Goal: Information Seeking & Learning: Find specific fact

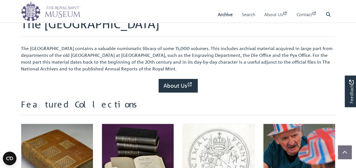
scroll to position [198, 0]
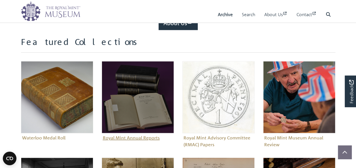
click at [157, 109] on img "Sub-collection" at bounding box center [138, 97] width 72 height 72
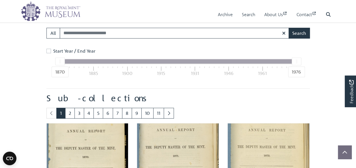
scroll to position [257, 0]
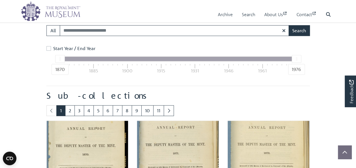
drag, startPoint x: 60, startPoint y: 60, endPoint x: 82, endPoint y: 59, distance: 21.8
click at [82, 59] on div "1870 1976" at bounding box center [178, 59] width 236 height 5
click at [81, 29] on input "Search:" at bounding box center [174, 30] width 229 height 11
click at [53, 48] on label "Start Year / End Year" at bounding box center [74, 48] width 42 height 7
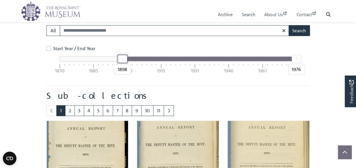
drag, startPoint x: 61, startPoint y: 57, endPoint x: 123, endPoint y: 63, distance: 61.9
click at [123, 61] on div "1898 1976 1870 1885 1900 1915 1931 1946 1961 1976" at bounding box center [177, 58] width 237 height 5
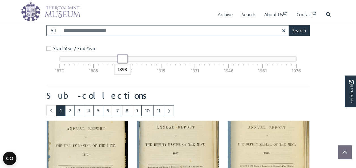
drag, startPoint x: 296, startPoint y: 59, endPoint x: 122, endPoint y: 49, distance: 174.0
click at [122, 49] on div "Start Year / End Year 1898 1898 1870 1885 1900 1915 1931 1946 1961 1976" at bounding box center [178, 61] width 266 height 32
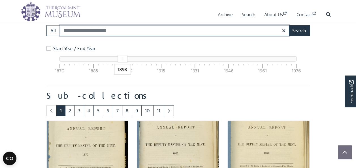
click at [121, 31] on input "Search:" at bounding box center [174, 30] width 229 height 11
type input "**********"
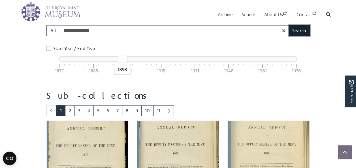
click at [298, 32] on button "Search" at bounding box center [298, 30] width 21 height 11
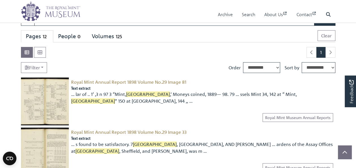
scroll to position [57, 0]
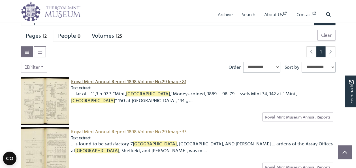
click at [120, 80] on span "Royal Mint Annual Report 1898 Volume No.29 Image 81" at bounding box center [128, 82] width 115 height 6
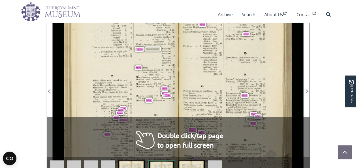
scroll to position [170, 0]
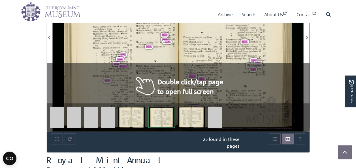
click at [152, 58] on div "160 INDEX. Page Light gold coin, annual loss per p1ecc . cost of With— drawal 1…" at bounding box center [120, 33] width 113 height 195
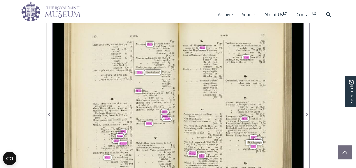
scroll to position [85, 0]
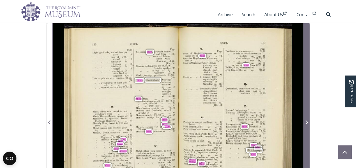
click at [307, 121] on icon "Next Page" at bounding box center [306, 122] width 3 height 5
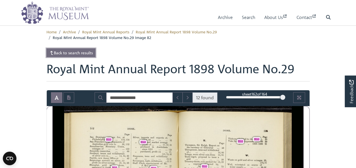
click at [60, 53] on link "Back to search results" at bounding box center [70, 52] width 49 height 9
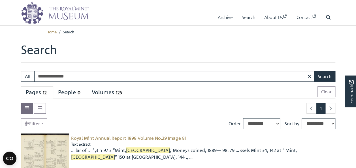
drag, startPoint x: 76, startPoint y: 77, endPoint x: 65, endPoint y: 78, distance: 11.1
click at [65, 78] on input "**********" at bounding box center [174, 76] width 280 height 11
type input "**********"
click at [314, 71] on button "Search" at bounding box center [324, 76] width 21 height 11
click at [146, 136] on span "Royal Mint Annual Report 1898 Volume No.29 Image 81" at bounding box center [128, 138] width 115 height 6
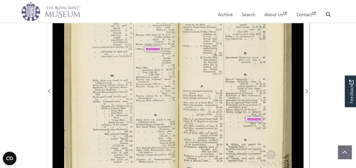
scroll to position [85, 0]
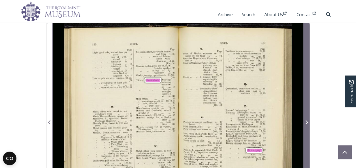
click at [305, 122] on icon "Next Page" at bounding box center [306, 122] width 3 height 5
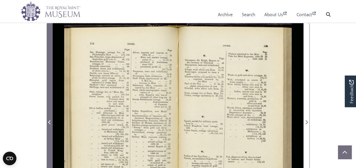
click at [49, 120] on icon "Previous Page" at bounding box center [49, 122] width 3 height 5
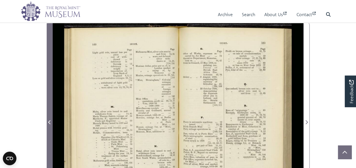
click at [49, 120] on icon "Previous Page" at bounding box center [49, 122] width 3 height 5
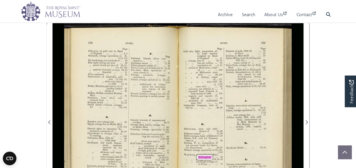
scroll to position [141, 0]
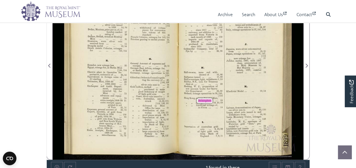
click at [188, 100] on div "Hong Kong, coinage for, at “ Mint, Birmingham ” 18 ,, ,, coinages for... 18, 49…" at bounding box center [203, 102] width 38 height 11
click at [205, 100] on span "Birmingham" at bounding box center [209, 100] width 22 height 3
drag, startPoint x: 205, startPoint y: 100, endPoint x: 175, endPoint y: 109, distance: 30.4
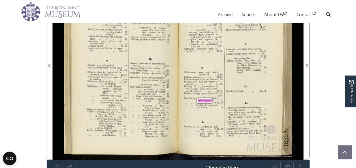
click at [175, 109] on div "158 INDEX. Page Deliveries of gold coin to Bank of England .. . 8 9 Denmark, co…" at bounding box center [120, 62] width 113 height 195
click at [183, 102] on div "Page Gold coin, light, proportion of, to total number weighed by Bank of Englan…" at bounding box center [183, 62] width 239 height 195
drag, startPoint x: 208, startPoint y: 101, endPoint x: 203, endPoint y: 115, distance: 15.6
click at [203, 115] on div "Page Gold coin, light, proportion of, to total number weighed by Bank of Englan…" at bounding box center [183, 62] width 239 height 195
click at [203, 100] on span "[GEOGRAPHIC_DATA]" at bounding box center [209, 100] width 22 height 3
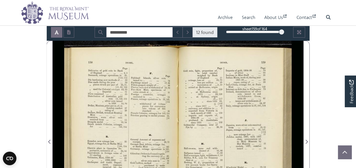
scroll to position [28, 0]
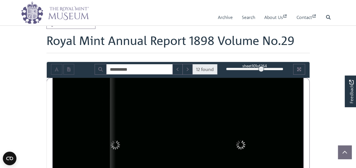
drag, startPoint x: 281, startPoint y: 69, endPoint x: 261, endPoint y: 68, distance: 19.8
click at [261, 68] on div at bounding box center [261, 69] width 6 height 6
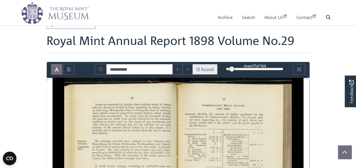
drag, startPoint x: 261, startPoint y: 68, endPoint x: 231, endPoint y: 73, distance: 29.8
click at [231, 73] on div "sheet 17 of 164 17 **" at bounding box center [255, 69] width 66 height 11
click at [232, 70] on div at bounding box center [232, 69] width 6 height 6
click at [229, 70] on div "19" at bounding box center [254, 69] width 57 height 6
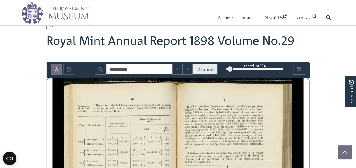
click at [233, 70] on div "11" at bounding box center [254, 69] width 57 height 6
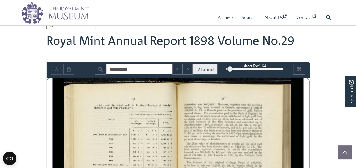
click at [230, 68] on div at bounding box center [230, 69] width 6 height 6
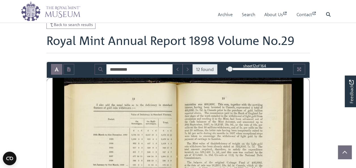
scroll to position [85, 0]
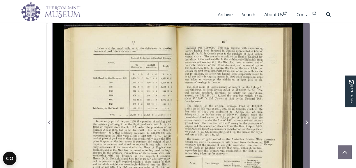
click at [305, 121] on icon "Next Page" at bounding box center [306, 122] width 3 height 5
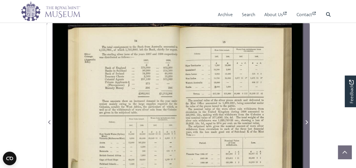
click at [305, 121] on icon "Next Page" at bounding box center [306, 122] width 3 height 5
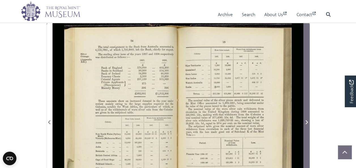
click at [307, 123] on icon "Next Page" at bounding box center [306, 122] width 3 height 5
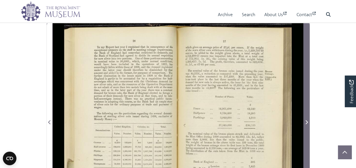
click at [307, 123] on icon "Next Page" at bounding box center [306, 122] width 3 height 5
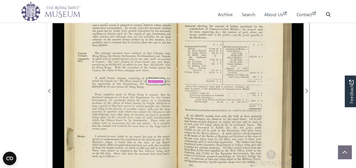
scroll to position [141, 0]
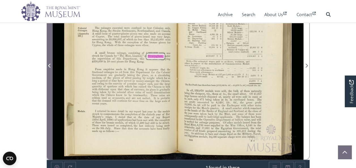
click at [50, 65] on icon "Previous Page" at bounding box center [49, 65] width 3 height 5
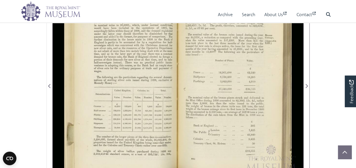
scroll to position [141, 0]
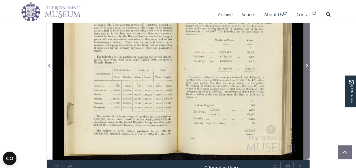
click at [306, 65] on icon "Next Page" at bounding box center [306, 65] width 3 height 5
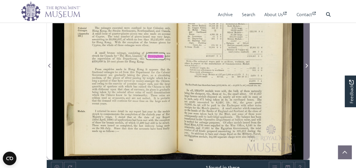
click at [306, 65] on icon "Next Page" at bounding box center [306, 65] width 3 height 5
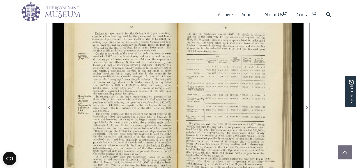
scroll to position [85, 0]
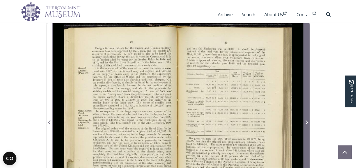
click at [306, 121] on icon "Next Page" at bounding box center [306, 122] width 2 height 4
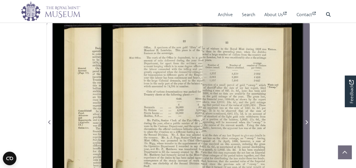
click at [306, 121] on icon "Next Page" at bounding box center [306, 122] width 2 height 4
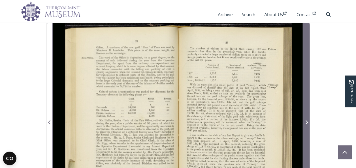
click at [306, 121] on icon "Next Page" at bounding box center [306, 122] width 2 height 4
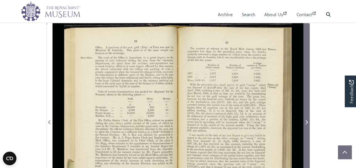
click at [306, 121] on icon "Next Page" at bounding box center [306, 122] width 2 height 4
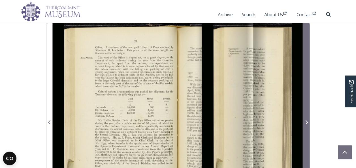
click at [306, 121] on icon "Next Page" at bounding box center [306, 122] width 2 height 4
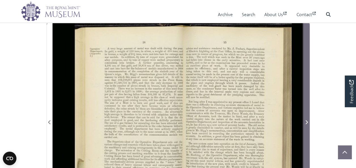
click at [306, 121] on icon "Next Page" at bounding box center [306, 122] width 2 height 4
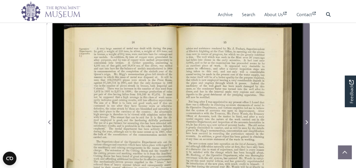
click at [305, 121] on icon "Next Page" at bounding box center [306, 122] width 3 height 5
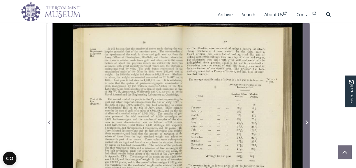
click at [305, 121] on icon "Next Page" at bounding box center [306, 122] width 3 height 5
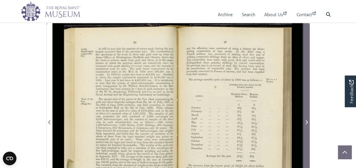
click at [305, 121] on icon "Next Page" at bounding box center [306, 122] width 3 height 5
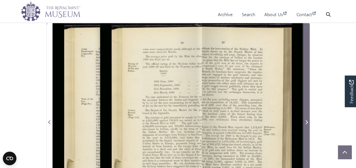
click at [305, 121] on icon "Next Page" at bounding box center [306, 122] width 3 height 5
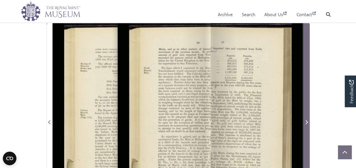
click at [305, 121] on icon "Next Page" at bounding box center [306, 122] width 3 height 5
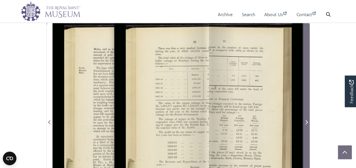
click at [305, 121] on icon "Next Page" at bounding box center [306, 122] width 3 height 5
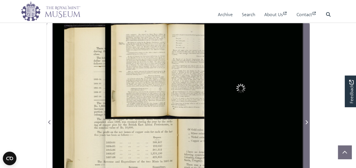
click at [305, 121] on icon "Next Page" at bounding box center [306, 122] width 3 height 5
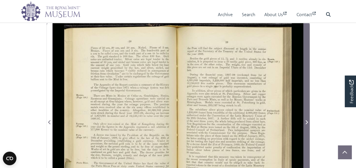
click at [304, 120] on span "Next Page" at bounding box center [306, 122] width 6 height 7
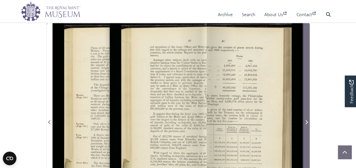
click at [304, 120] on span "Next Page" at bounding box center [306, 122] width 6 height 7
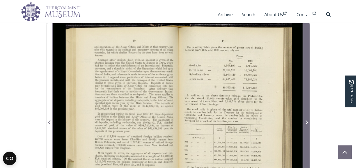
click at [304, 120] on span "Next Page" at bounding box center [306, 122] width 6 height 7
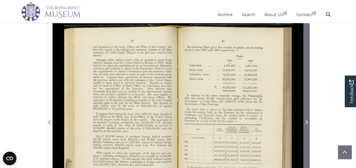
click at [304, 120] on span "Next Page" at bounding box center [306, 122] width 6 height 7
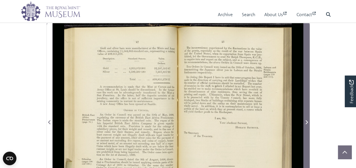
click at [304, 120] on span "Next Page" at bounding box center [306, 122] width 6 height 7
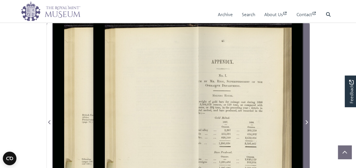
click at [304, 120] on span "Next Page" at bounding box center [306, 122] width 6 height 7
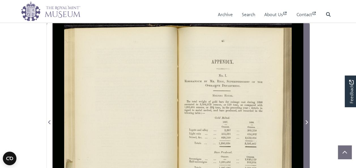
click at [303, 119] on span "Next Page" at bounding box center [306, 122] width 6 height 7
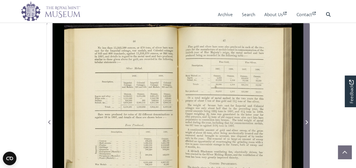
click at [303, 119] on span "Next Page" at bounding box center [306, 122] width 6 height 7
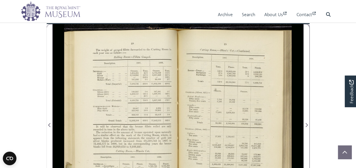
scroll to position [28, 0]
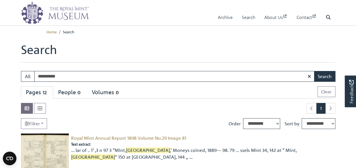
drag, startPoint x: 64, startPoint y: 78, endPoint x: 12, endPoint y: 75, distance: 52.1
type input "********"
click at [314, 71] on button "Search" at bounding box center [324, 76] width 21 height 11
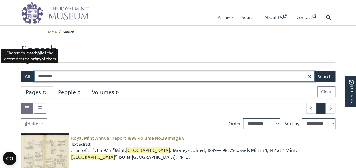
drag, startPoint x: 61, startPoint y: 77, endPoint x: 31, endPoint y: 78, distance: 30.6
click at [31, 78] on div "All ******** Search" at bounding box center [178, 76] width 314 height 11
click at [25, 79] on button "All" at bounding box center [28, 76] width 14 height 11
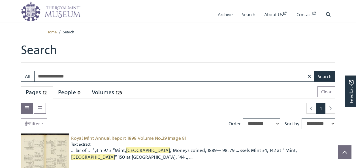
scroll to position [57, 0]
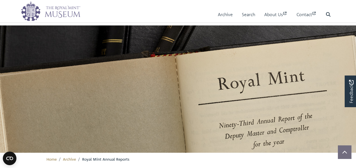
scroll to position [172, 0]
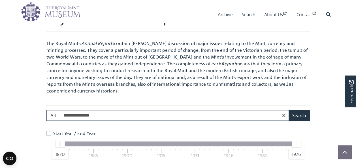
drag, startPoint x: 102, startPoint y: 114, endPoint x: 37, endPoint y: 117, distance: 64.3
type input "********"
drag, startPoint x: 184, startPoint y: 132, endPoint x: 180, endPoint y: 132, distance: 4.0
click at [184, 132] on div "Start Year / End Year" at bounding box center [177, 133] width 263 height 7
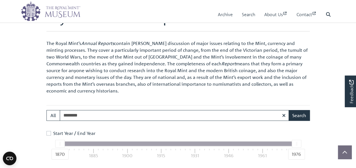
drag, startPoint x: 58, startPoint y: 143, endPoint x: 87, endPoint y: 142, distance: 29.2
click at [87, 142] on div "1870 1976" at bounding box center [178, 143] width 236 height 5
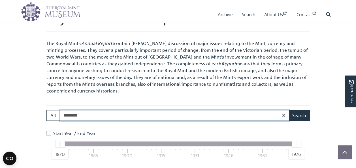
drag, startPoint x: 99, startPoint y: 111, endPoint x: 106, endPoint y: 112, distance: 7.2
click at [99, 111] on input "********" at bounding box center [174, 115] width 229 height 11
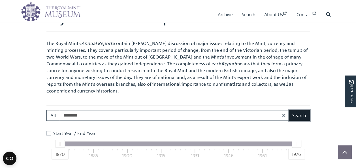
click at [297, 114] on button "Search" at bounding box center [298, 115] width 21 height 11
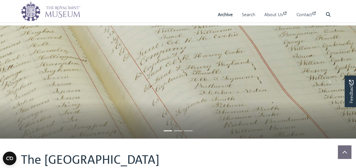
scroll to position [198, 0]
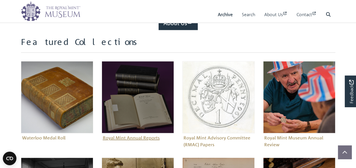
click at [126, 136] on figure "Royal Mint Annual Reports" at bounding box center [138, 101] width 72 height 81
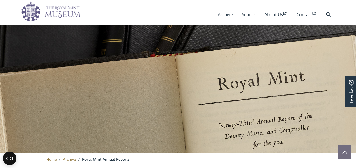
scroll to position [172, 0]
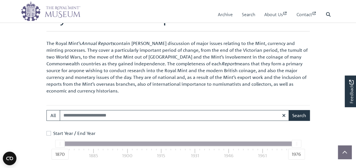
click at [53, 131] on label "Start Year / End Year" at bounding box center [74, 133] width 42 height 7
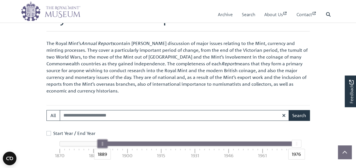
drag, startPoint x: 60, startPoint y: 143, endPoint x: 103, endPoint y: 145, distance: 43.0
click at [103, 145] on div "1889" at bounding box center [102, 144] width 10 height 8
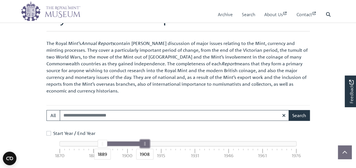
drag, startPoint x: 296, startPoint y: 144, endPoint x: 144, endPoint y: 144, distance: 152.5
click at [144, 144] on div "1908" at bounding box center [145, 144] width 10 height 8
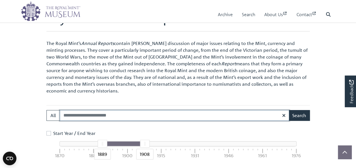
click at [115, 115] on input "Search:" at bounding box center [174, 115] width 229 height 11
click at [288, 110] on button "Search" at bounding box center [298, 115] width 21 height 11
click at [88, 115] on input "**********" at bounding box center [174, 115] width 229 height 11
type input "******"
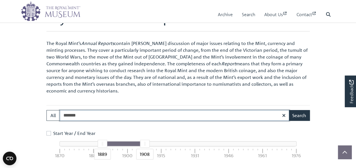
click at [288, 110] on button "Search" at bounding box center [298, 115] width 21 height 11
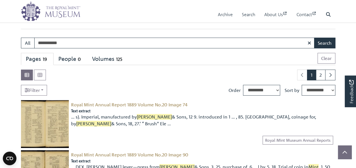
scroll to position [85, 0]
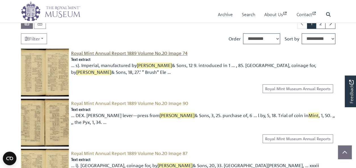
click at [141, 52] on span "Royal Mint Annual Report 1889 Volume No.20 Image 74" at bounding box center [129, 53] width 116 height 6
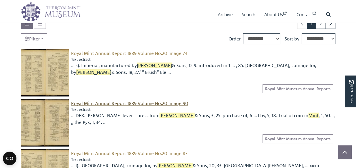
click at [147, 101] on span "Royal Mint Annual Report 1889 Volume No.20 Image 90" at bounding box center [129, 103] width 117 height 6
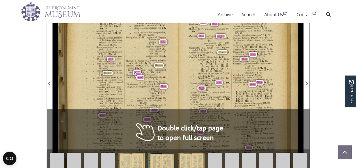
scroll to position [141, 0]
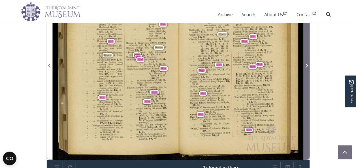
click at [306, 65] on icon "Next Page" at bounding box center [306, 66] width 2 height 4
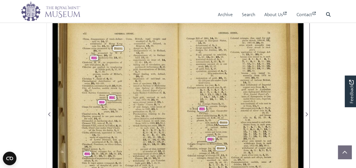
scroll to position [57, 0]
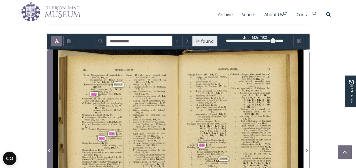
click at [49, 149] on icon "Previous Page" at bounding box center [49, 151] width 2 height 4
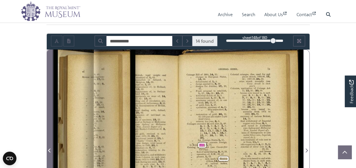
click at [49, 149] on icon "Previous Page" at bounding box center [49, 151] width 2 height 4
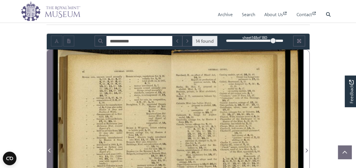
click at [49, 149] on icon "Previous Page" at bounding box center [49, 151] width 2 height 4
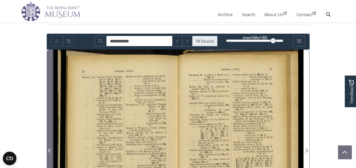
click at [49, 149] on icon "Previous Page" at bounding box center [49, 151] width 2 height 4
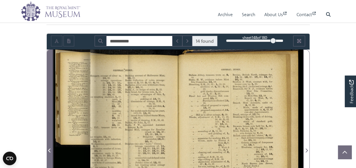
click at [49, 149] on icon "Previous Page" at bounding box center [49, 151] width 2 height 4
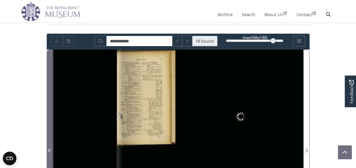
click at [49, 149] on icon "Previous Page" at bounding box center [49, 151] width 2 height 4
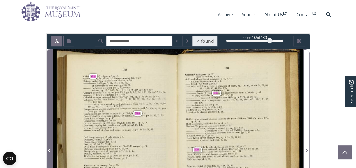
click at [47, 149] on span "Previous Page" at bounding box center [50, 150] width 6 height 7
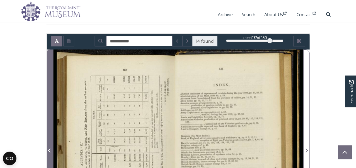
click at [47, 149] on span "Previous Page" at bounding box center [50, 150] width 6 height 7
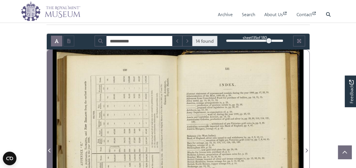
click at [47, 149] on span "Previous Page" at bounding box center [50, 150] width 6 height 7
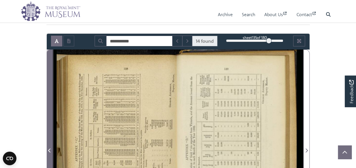
click at [47, 149] on span "Previous Page" at bounding box center [50, 150] width 6 height 7
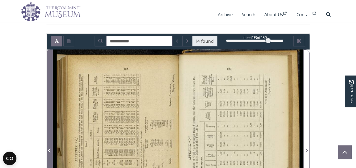
click at [47, 149] on span "Previous Page" at bounding box center [50, 150] width 6 height 7
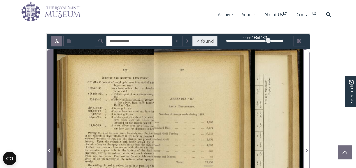
click at [47, 149] on span "Previous Page" at bounding box center [50, 150] width 6 height 7
click at [48, 149] on span "Previous Page" at bounding box center [50, 150] width 6 height 7
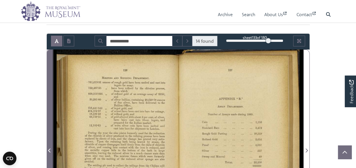
click at [48, 149] on span "Previous Page" at bounding box center [50, 150] width 6 height 7
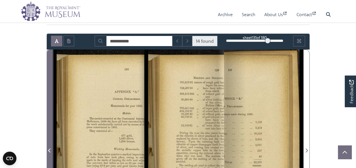
click at [48, 149] on span "Previous Page" at bounding box center [50, 150] width 6 height 7
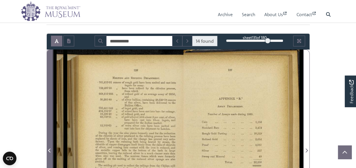
click at [49, 149] on icon "Previous Page" at bounding box center [49, 150] width 3 height 5
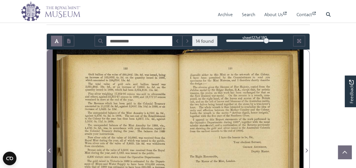
click at [50, 149] on icon "Previous Page" at bounding box center [49, 151] width 2 height 4
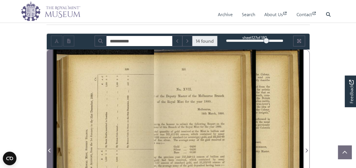
click at [50, 149] on icon "Previous Page" at bounding box center [49, 151] width 2 height 4
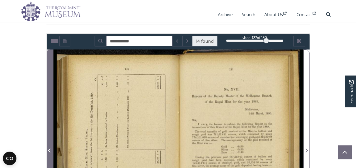
click at [50, 149] on icon "Previous Page" at bounding box center [49, 150] width 3 height 5
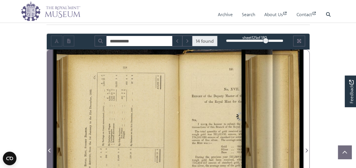
click at [50, 149] on icon "Previous Page" at bounding box center [49, 150] width 3 height 5
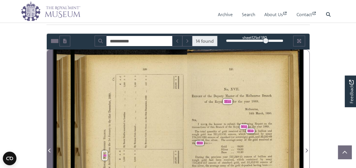
click at [50, 149] on icon "Previous Page" at bounding box center [49, 150] width 3 height 5
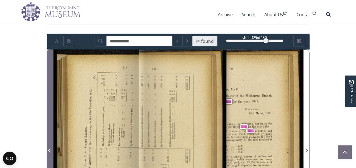
click at [51, 149] on span "Previous Page" at bounding box center [50, 150] width 6 height 7
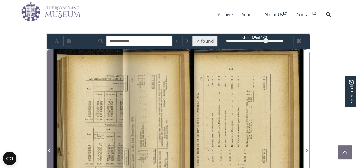
click at [51, 149] on span "Previous Page" at bounding box center [50, 150] width 6 height 7
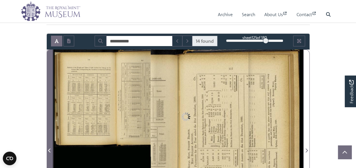
click at [52, 148] on span "Previous Page" at bounding box center [50, 150] width 6 height 7
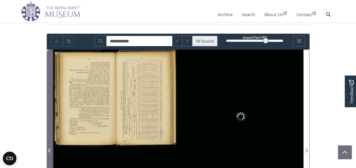
click at [52, 148] on span "Previous Page" at bounding box center [50, 150] width 6 height 7
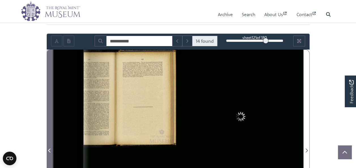
click at [52, 148] on span "Previous Page" at bounding box center [50, 150] width 6 height 7
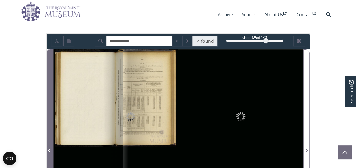
click at [52, 148] on button "Previous Page" at bounding box center [49, 147] width 6 height 195
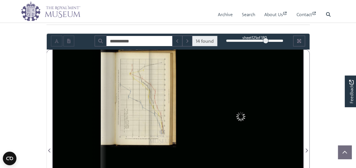
click at [53, 148] on div at bounding box center [115, 147] width 125 height 195
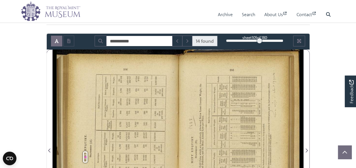
click at [54, 147] on div "MINT ENQUIRY. STATEMENT (A). Sovereigns. Half-Sovereign r. 7 Below Least Curren…" at bounding box center [115, 147] width 125 height 195
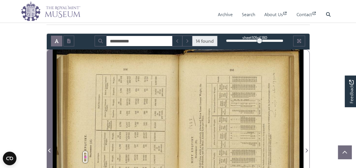
drag, startPoint x: 54, startPoint y: 147, endPoint x: 50, endPoint y: 148, distance: 4.6
click at [50, 148] on icon "Previous Page" at bounding box center [49, 150] width 3 height 5
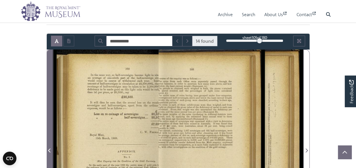
click at [50, 148] on icon "Previous Page" at bounding box center [49, 150] width 3 height 5
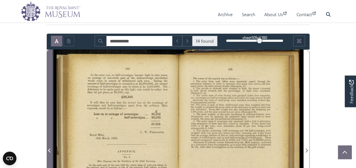
click at [50, 148] on icon "Previous Page" at bounding box center [49, 150] width 3 height 5
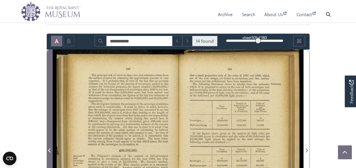
click at [50, 148] on icon "Previous Page" at bounding box center [49, 150] width 3 height 5
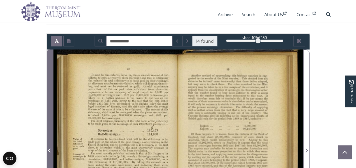
click at [50, 148] on icon "Previous Page" at bounding box center [49, 150] width 3 height 5
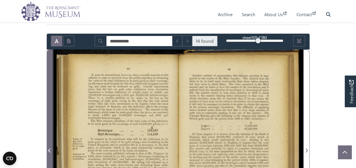
click at [50, 148] on icon "Previous Page" at bounding box center [49, 150] width 3 height 5
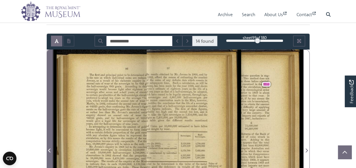
click at [50, 149] on icon "Previous Page" at bounding box center [49, 150] width 3 height 5
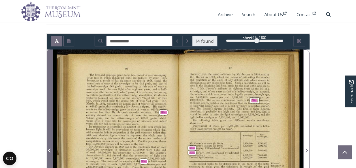
click at [49, 149] on icon "Previous Page" at bounding box center [49, 151] width 2 height 4
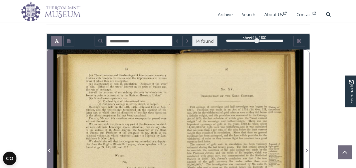
click at [49, 149] on icon "Previous Page" at bounding box center [49, 151] width 2 height 4
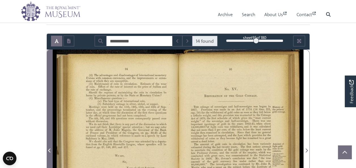
click at [49, 149] on icon "Previous Page" at bounding box center [49, 151] width 2 height 4
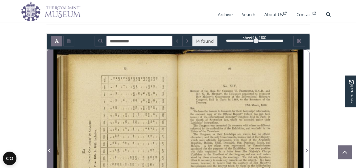
click at [49, 149] on icon "Previous Page" at bounding box center [49, 151] width 2 height 4
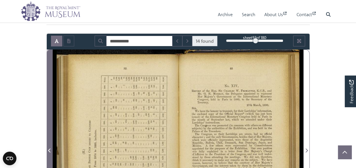
click at [49, 149] on icon "Previous Page" at bounding box center [49, 151] width 2 height 4
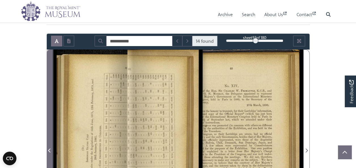
click at [49, 149] on icon "Previous Page" at bounding box center [49, 151] width 2 height 4
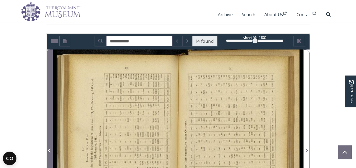
click at [49, 149] on icon "Previous Page" at bounding box center [49, 151] width 2 height 4
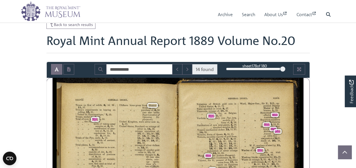
scroll to position [57, 0]
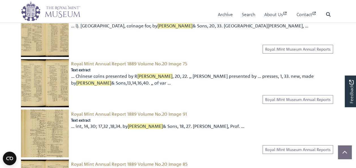
scroll to position [226, 0]
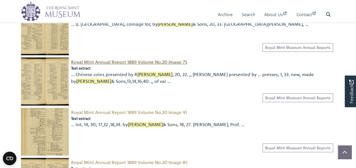
click at [127, 61] on span "Royal Mint Annual Report 1889 Volume No.20 Image 75" at bounding box center [129, 62] width 116 height 6
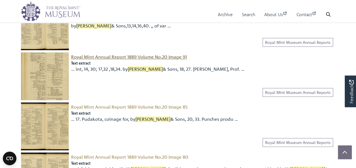
scroll to position [283, 0]
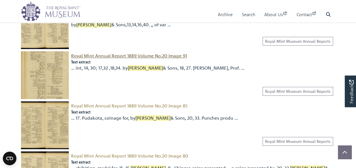
click at [145, 55] on span "Royal Mint Annual Report 1889 Volume No.20 Image 91" at bounding box center [129, 56] width 116 height 6
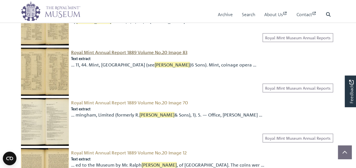
scroll to position [594, 0]
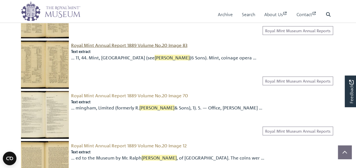
click at [174, 45] on span "Royal Mint Annual Report 1889 Volume No.20 Image 83" at bounding box center [129, 45] width 116 height 6
click at [136, 145] on span "Royal Mint Annual Report 1889 Volume No.20 Image 12" at bounding box center [128, 146] width 115 height 6
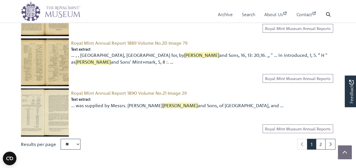
scroll to position [764, 0]
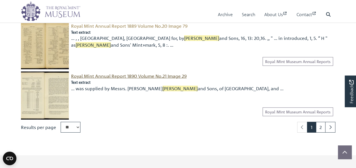
click at [161, 76] on span "Royal Mint Annual Report 1890 Volume No.21 Image 29" at bounding box center [128, 76] width 115 height 6
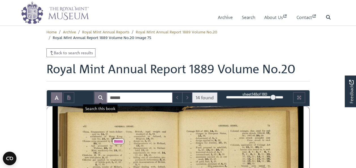
click at [100, 98] on icon "Search" at bounding box center [100, 97] width 5 height 5
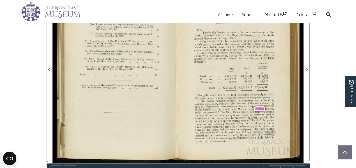
scroll to position [170, 0]
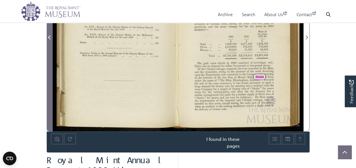
click at [49, 36] on icon "Previous Page" at bounding box center [49, 37] width 2 height 4
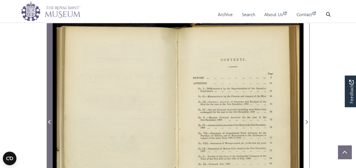
scroll to position [85, 0]
click at [50, 121] on icon "Previous Page" at bounding box center [49, 122] width 3 height 5
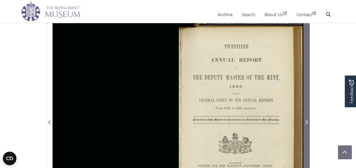
click at [306, 121] on icon "Next Page" at bounding box center [306, 122] width 2 height 4
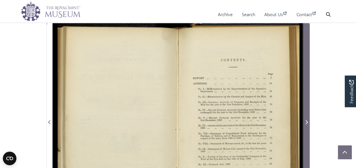
click at [306, 121] on icon "Next Page" at bounding box center [306, 122] width 2 height 4
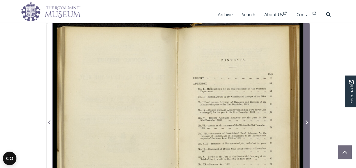
click at [306, 121] on icon "Next Page" at bounding box center [306, 122] width 2 height 4
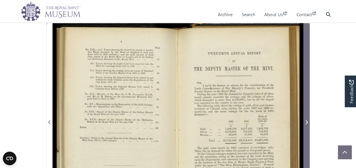
click at [306, 121] on icon "Next Page" at bounding box center [306, 122] width 2 height 4
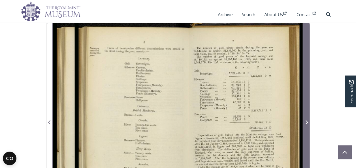
click at [306, 121] on icon "Next Page" at bounding box center [306, 122] width 2 height 4
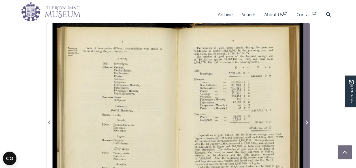
click at [306, 120] on icon "Next Page" at bounding box center [306, 122] width 3 height 5
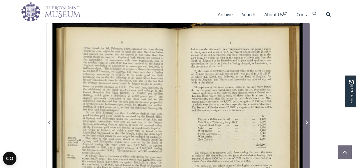
click at [306, 120] on icon "Next Page" at bounding box center [306, 122] width 3 height 5
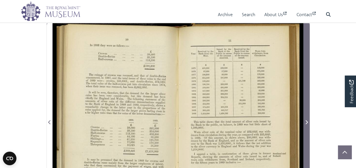
click at [306, 120] on icon "Next Page" at bounding box center [306, 122] width 3 height 5
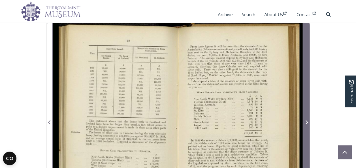
click at [306, 120] on icon "Next Page" at bounding box center [306, 122] width 3 height 5
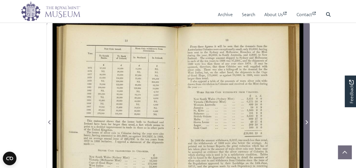
click at [307, 121] on icon "Next Page" at bounding box center [306, 122] width 2 height 4
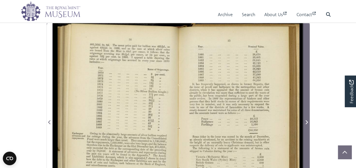
click at [307, 121] on icon "Next Page" at bounding box center [306, 122] width 2 height 4
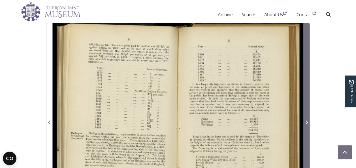
click at [307, 121] on icon "Next Page" at bounding box center [306, 122] width 2 height 4
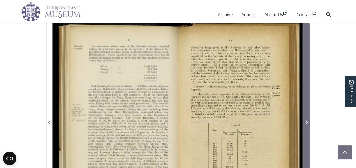
click at [307, 121] on icon "Next Page" at bounding box center [306, 122] width 2 height 4
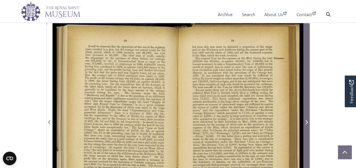
click at [307, 121] on icon "Next Page" at bounding box center [306, 122] width 2 height 4
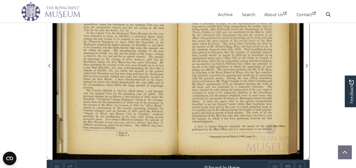
scroll to position [85, 0]
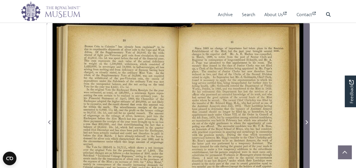
click at [307, 122] on icon "Next Page" at bounding box center [306, 122] width 2 height 4
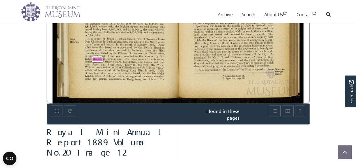
scroll to position [198, 0]
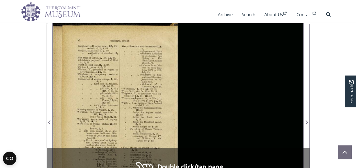
scroll to position [170, 0]
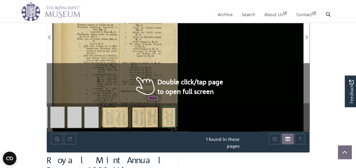
click at [163, 80] on div "x. x1 ‘ , GENERAL INDEX. Weight of gold coins, mean, 20, 106. ,, remedy of, 1, …" at bounding box center [115, 33] width 125 height 195
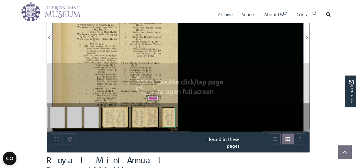
click at [163, 80] on div "x. x1 ‘ , GENERAL INDEX. Weight of gold coins, mean, 20, 106. ,, remedy of, 1, …" at bounding box center [115, 33] width 125 height 195
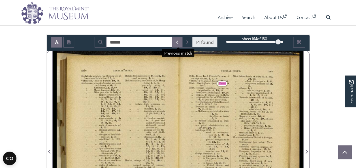
scroll to position [57, 0]
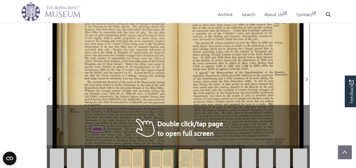
scroll to position [170, 0]
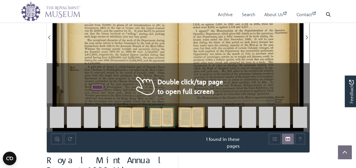
click at [171, 67] on div "Department specially charged with the receipt and delivery of bullion and coin …" at bounding box center [117, 33] width 121 height 195
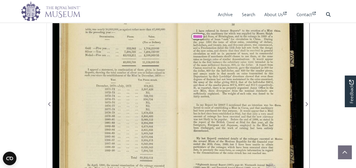
scroll to position [101, 0]
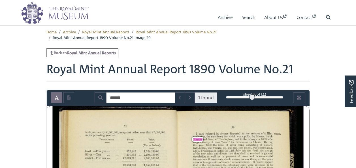
scroll to position [85, 0]
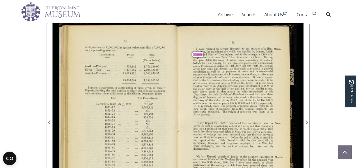
click at [245, 116] on div "53 1 have referred in former Reports* to the erection of a Mint China. at [GEOG…" at bounding box center [181, 118] width 244 height 195
